Goal: Check status: Check status

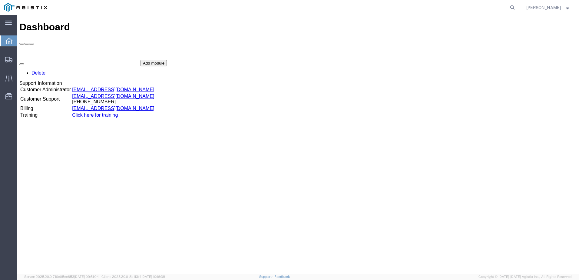
drag, startPoint x: 521, startPoint y: 8, endPoint x: 533, endPoint y: 14, distance: 14.0
click at [517, 8] on icon at bounding box center [512, 7] width 8 height 8
click at [351, 5] on input "search" at bounding box center [416, 7] width 184 height 15
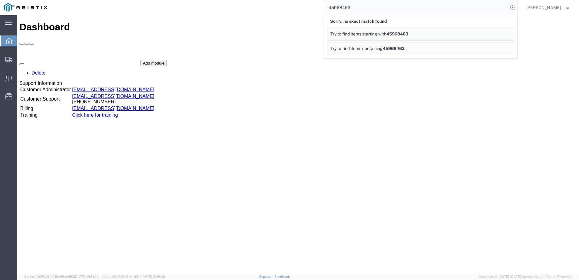
click at [337, 8] on input "45968463" at bounding box center [416, 7] width 184 height 15
drag, startPoint x: 299, startPoint y: -7, endPoint x: 277, endPoint y: -12, distance: 22.9
click at [277, 0] on html "main_menu Created with Sketch. Collapse Menu Dashboard Shipments Traffic Resour…" at bounding box center [289, 140] width 579 height 280
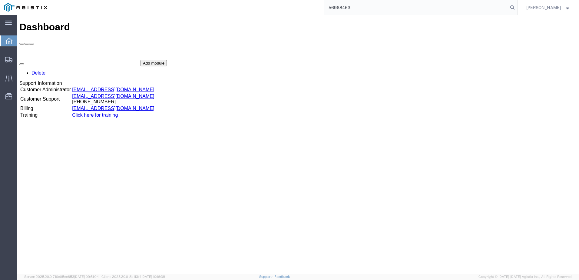
type input "56968463"
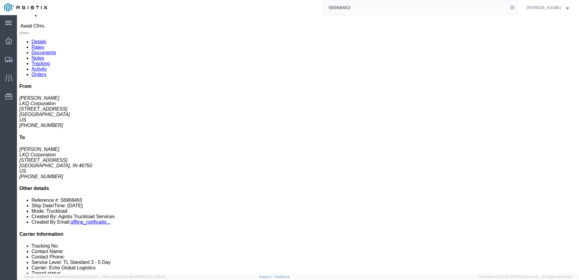
scroll to position [30, 0]
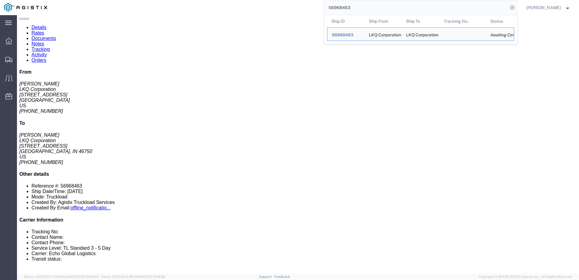
click div "Ship From LKQ Corporation ([PERSON_NAME]) [STREET_ADDRESS] [PHONE_NUMBER] [EMAI…"
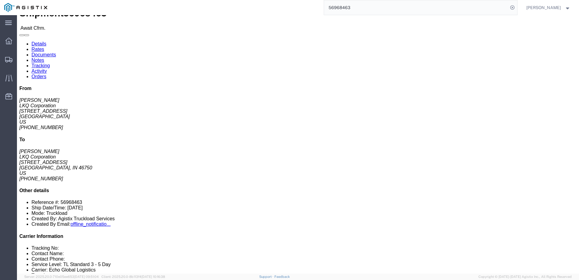
scroll to position [0, 0]
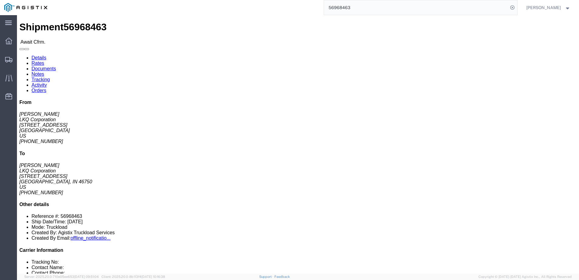
click div "Ship From LKQ Corporation ([PERSON_NAME]) [STREET_ADDRESS] [PHONE_NUMBER] [EMAI…"
click link "Rates"
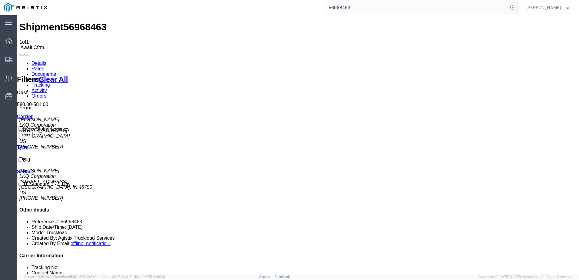
click at [39, 61] on link "Details" at bounding box center [39, 63] width 15 height 5
